Goal: Book appointment/travel/reservation

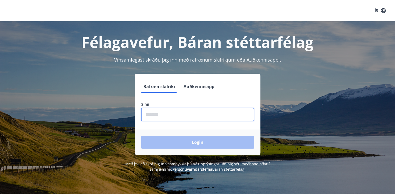
click at [194, 118] on input "phone" at bounding box center [197, 114] width 113 height 13
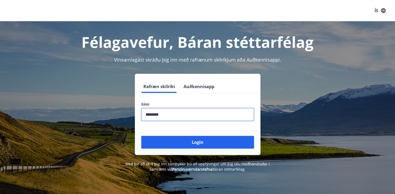
type input "********"
click at [141, 136] on button "Login" at bounding box center [197, 142] width 113 height 13
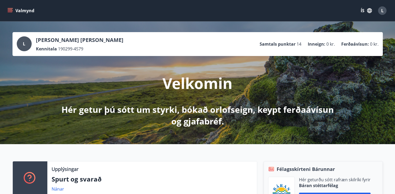
click at [194, 118] on p "Hér getur þú sótt um styrki, bókað orlofseign, keypt ferðaávísun og gjafabréf." at bounding box center [197, 115] width 281 height 23
click at [287, 44] on p "Samtals punktar" at bounding box center [278, 44] width 36 height 6
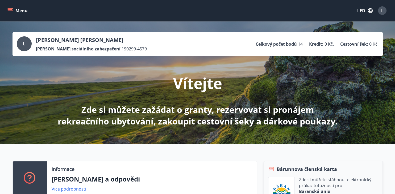
click at [275, 64] on div "Vítejte Zde si můžete zažádat o granty, rezervovat si pronájem rekreačního ubyt…" at bounding box center [198, 91] width 298 height 71
click at [11, 9] on icon "menu" at bounding box center [11, 8] width 6 height 1
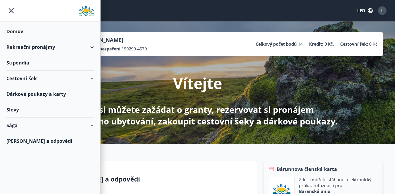
click at [14, 109] on div "Slevy" at bounding box center [50, 110] width 88 height 16
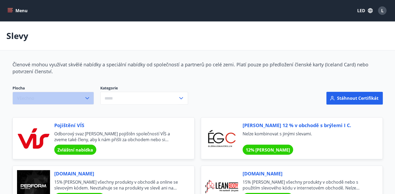
click at [70, 98] on button "Všechno" at bounding box center [53, 98] width 81 height 13
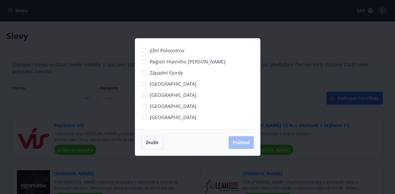
click at [70, 98] on div "Jižní poloostrov Region hlavního města Západní fjordy Západní Island Severní Is…" at bounding box center [197, 97] width 395 height 194
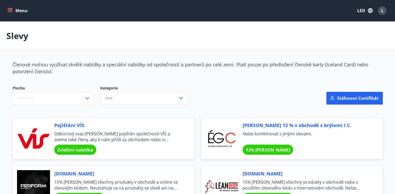
click at [13, 13] on button "Menu" at bounding box center [17, 11] width 23 height 10
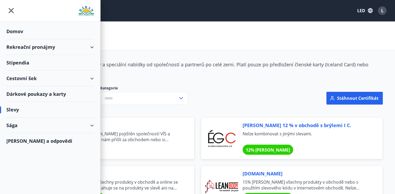
click at [36, 92] on div "Dárkové poukazy a karty" at bounding box center [50, 94] width 88 height 16
click at [35, 48] on div "Rekreační pronájmy" at bounding box center [50, 47] width 88 height 16
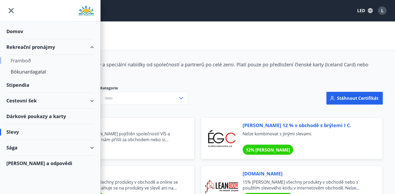
click at [20, 63] on div "Framboð" at bounding box center [50, 60] width 79 height 11
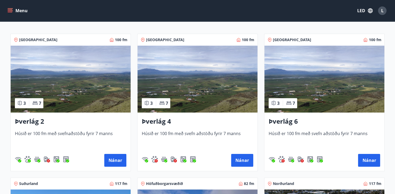
scroll to position [89, 0]
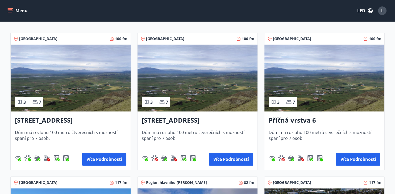
click at [171, 98] on img at bounding box center [198, 78] width 120 height 67
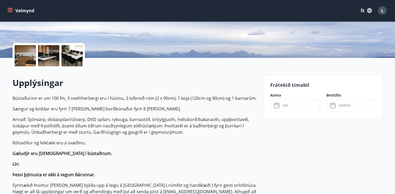
scroll to position [113, 0]
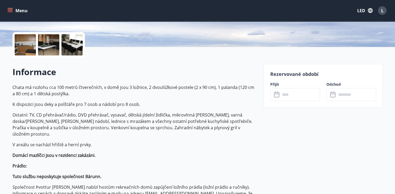
click at [293, 93] on input "text" at bounding box center [300, 94] width 40 height 13
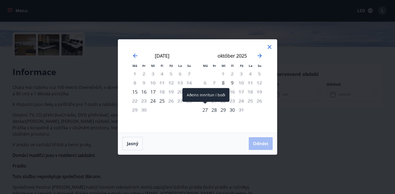
click at [207, 112] on div "27" at bounding box center [205, 110] width 9 height 9
click at [219, 110] on div "29" at bounding box center [223, 110] width 9 height 9
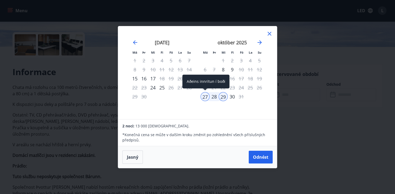
click at [205, 95] on div "27" at bounding box center [205, 96] width 9 height 9
click at [216, 98] on div "28" at bounding box center [214, 96] width 9 height 9
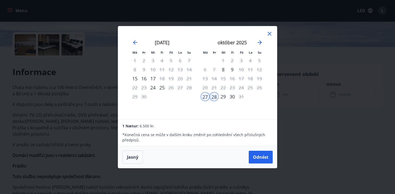
click at [268, 35] on icon at bounding box center [269, 34] width 6 height 6
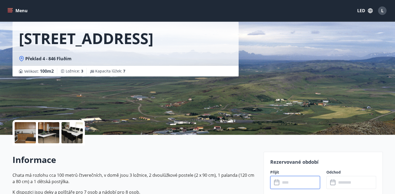
scroll to position [0, 0]
